Goal: Task Accomplishment & Management: Use online tool/utility

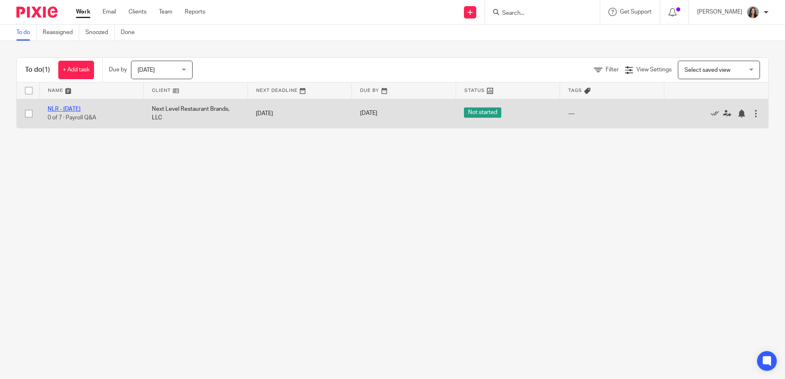
click at [71, 109] on link "NLR - [DATE]" at bounding box center [64, 109] width 33 height 6
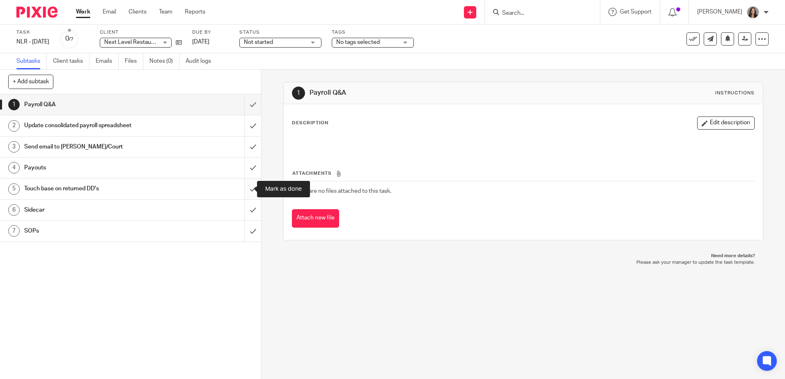
click at [239, 189] on input "submit" at bounding box center [130, 189] width 261 height 21
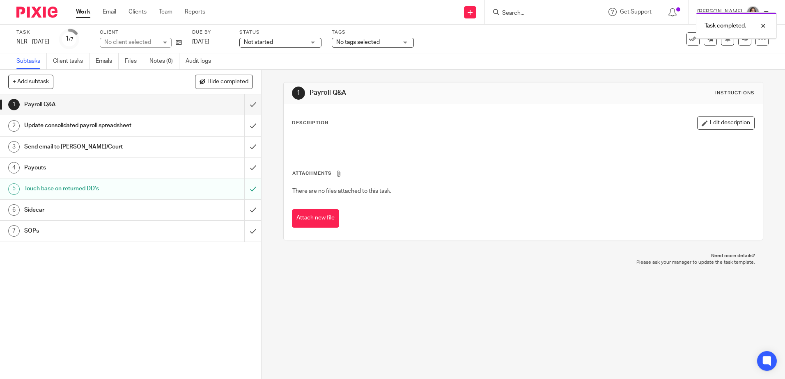
click at [246, 148] on input "submit" at bounding box center [130, 147] width 261 height 21
click at [246, 122] on input "submit" at bounding box center [130, 125] width 261 height 21
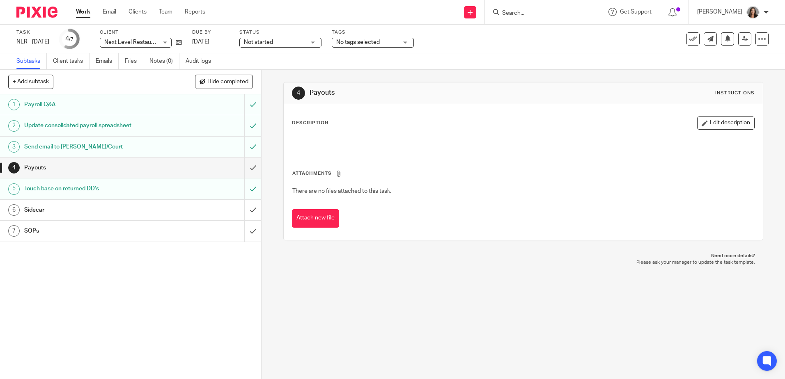
click at [605, 298] on div "4 Payouts Instructions Description Edit description Attachments There are no fi…" at bounding box center [524, 225] width 524 height 310
click at [86, 16] on link "Work" at bounding box center [83, 12] width 14 height 8
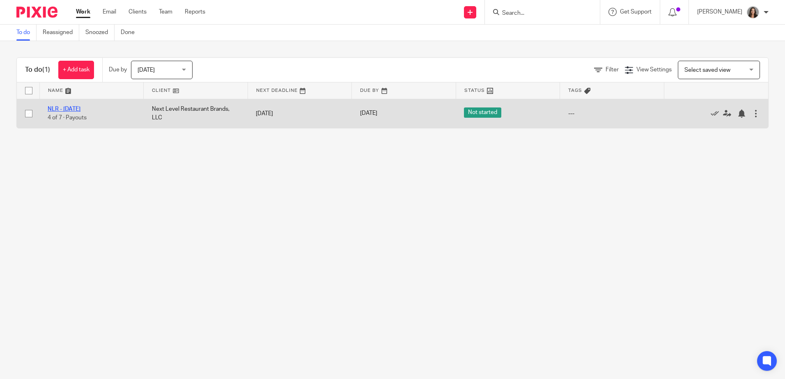
click at [72, 107] on link "NLR - [DATE]" at bounding box center [64, 109] width 33 height 6
